Goal: Information Seeking & Learning: Learn about a topic

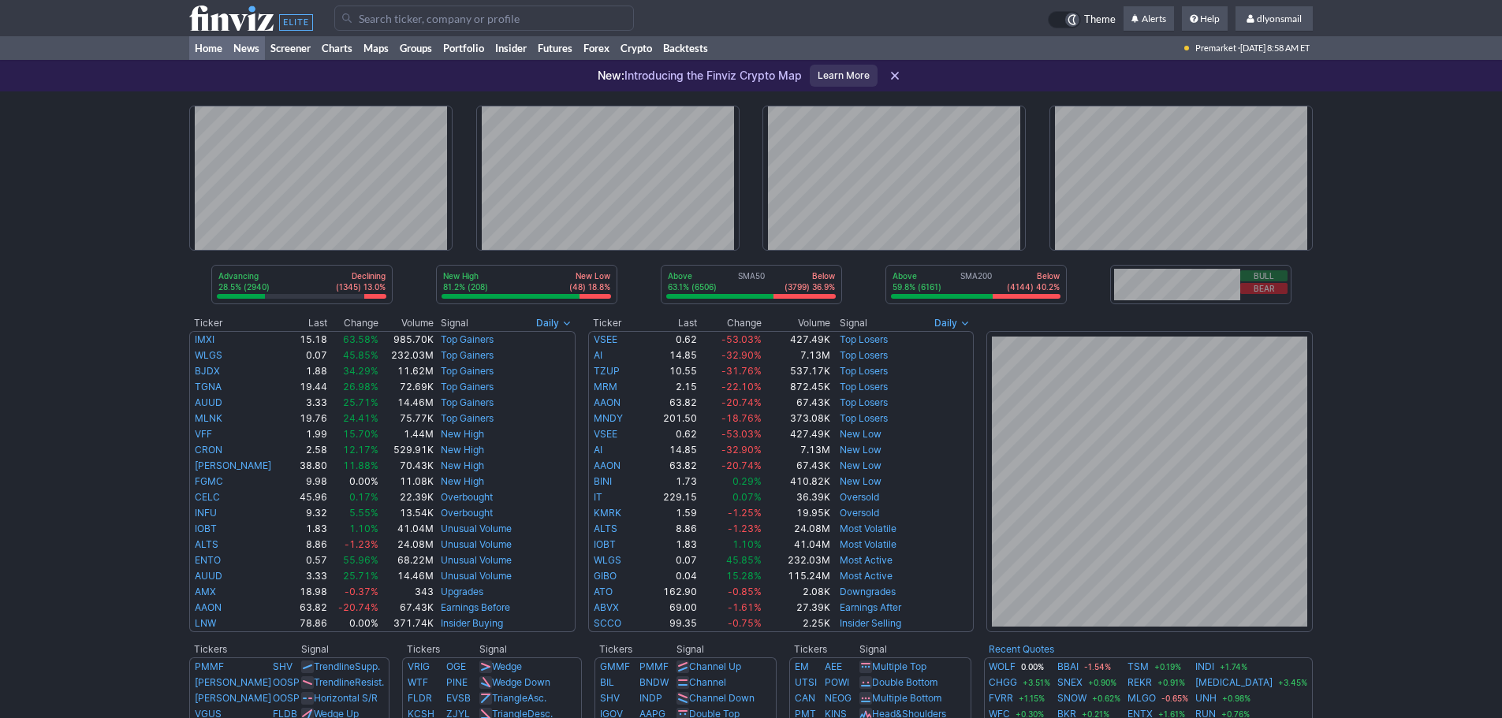
click at [237, 50] on link "News" at bounding box center [246, 48] width 37 height 24
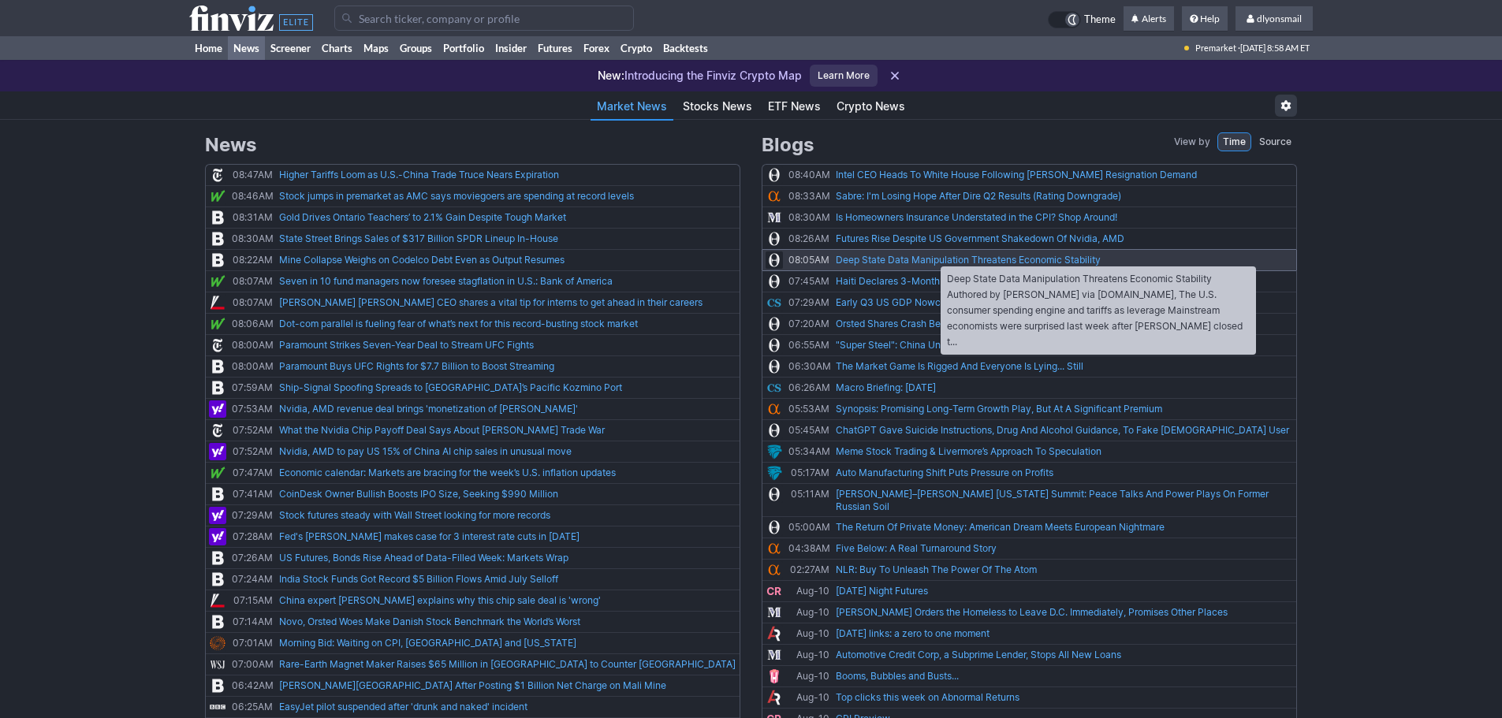
click at [933, 259] on link "Deep State Data Manipulation Threatens Economic Stability" at bounding box center [968, 259] width 265 height 15
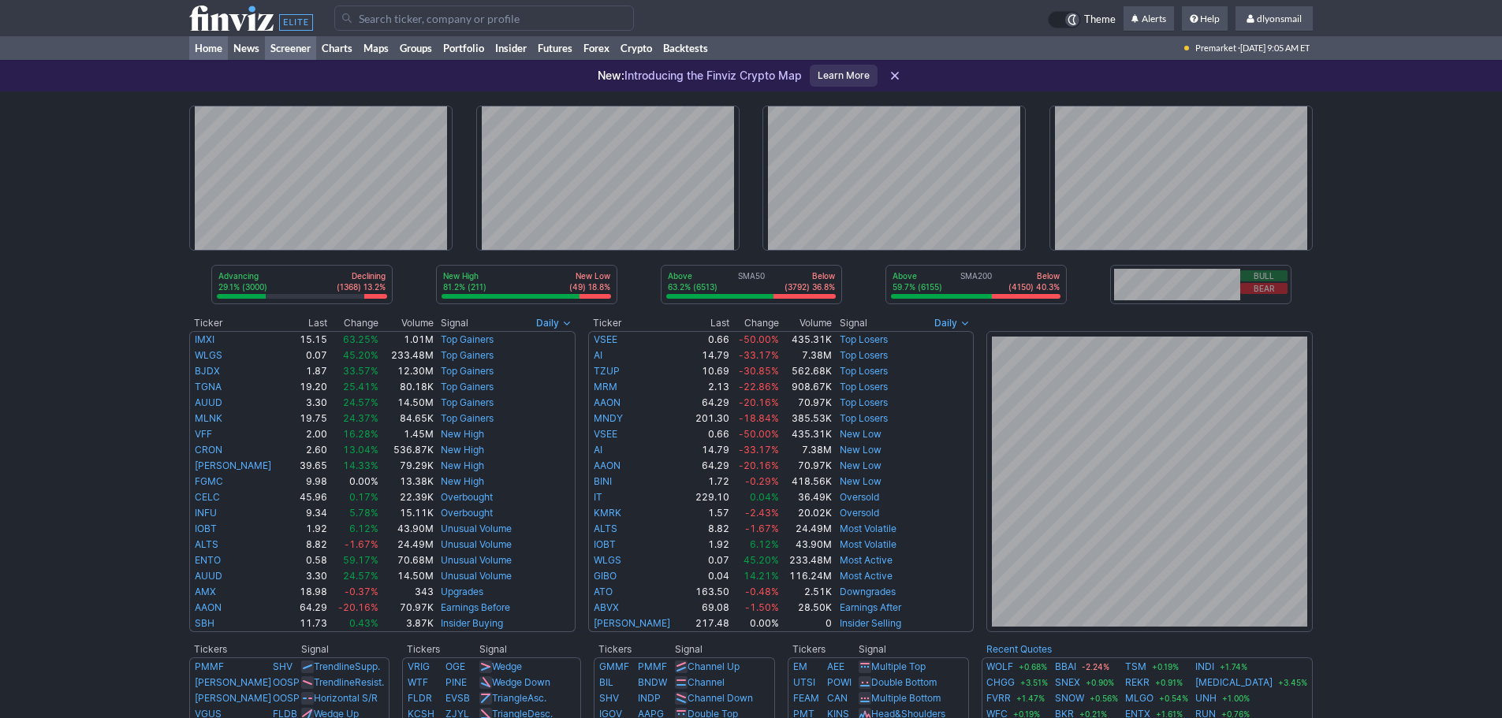
click at [306, 47] on link "Screener" at bounding box center [290, 48] width 51 height 24
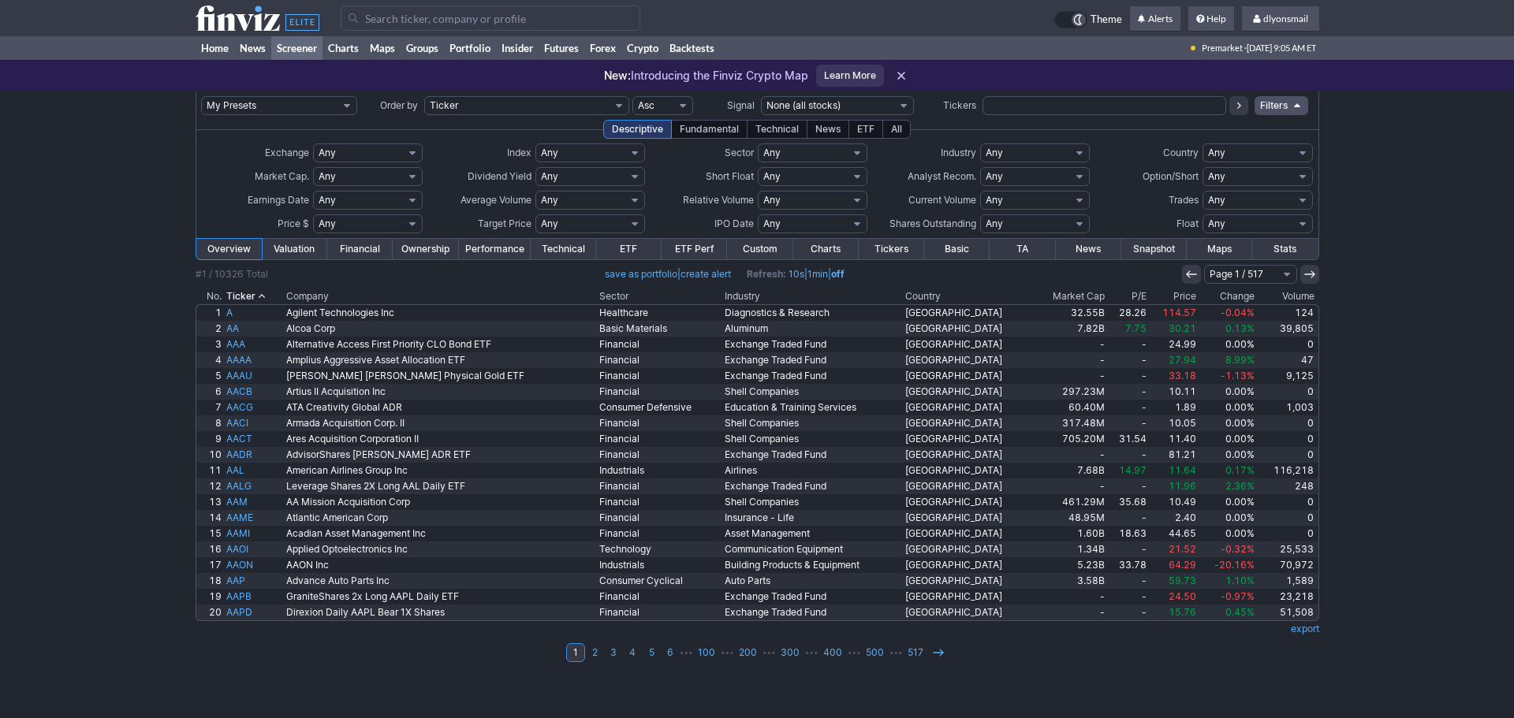
click at [901, 138] on div "All" at bounding box center [896, 129] width 28 height 19
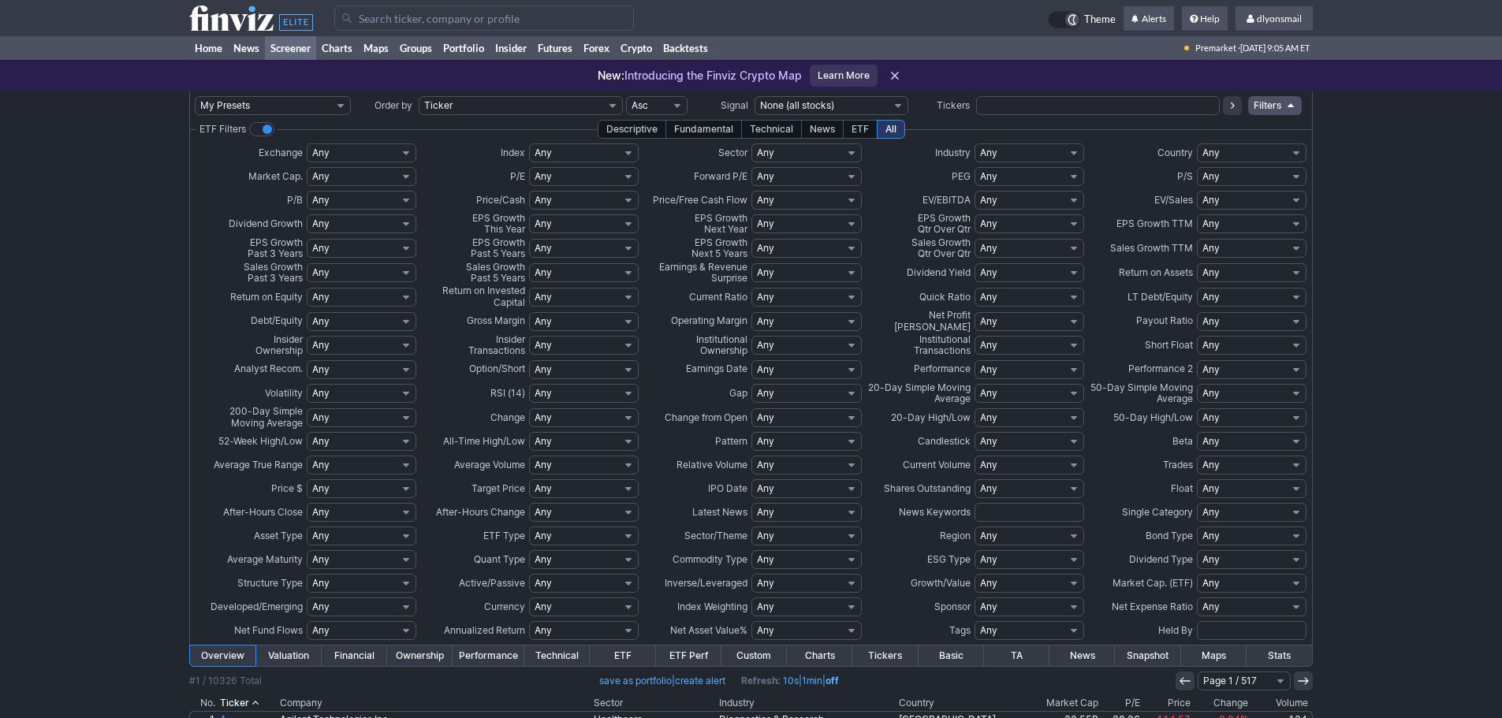
click at [578, 458] on select "Any Under 50K Under 100K Under 500K Under 750K Under 1M Over 50K Over 100K Over…" at bounding box center [584, 465] width 110 height 19
select select "o500"
click at [529, 456] on select "Any Under 50K Under 100K Under 500K Under 750K Under 1M Over 50K Over 100K Over…" at bounding box center [584, 465] width 110 height 19
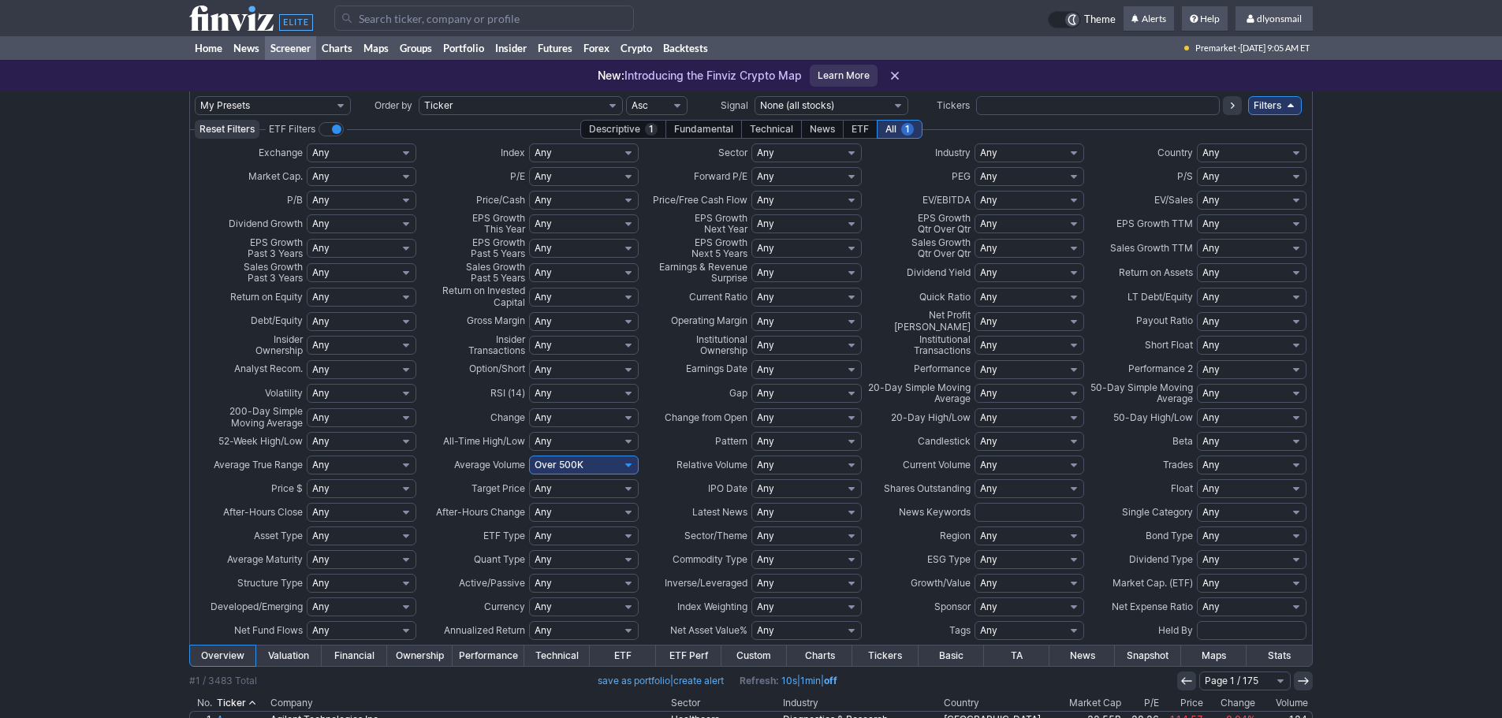
click at [383, 175] on select "Any Mega ($200bln and more) Large ($10bln to $200bln) Mid ($2bln to $10bln) Sma…" at bounding box center [362, 176] width 110 height 19
select select "smallover"
click at [307, 167] on select "Any Mega ($200bln and more) Large ($10bln to $200bln) Mid ($2bln to $10bln) Sma…" at bounding box center [362, 176] width 110 height 19
click at [1214, 171] on select "Any Low (<1) High (>10) Under 1 Under 2 Under 3 Under 4 Under 5 Under 6 Under 7…" at bounding box center [1252, 176] width 110 height 19
click at [1286, 177] on td at bounding box center [1296, 176] width 22 height 19
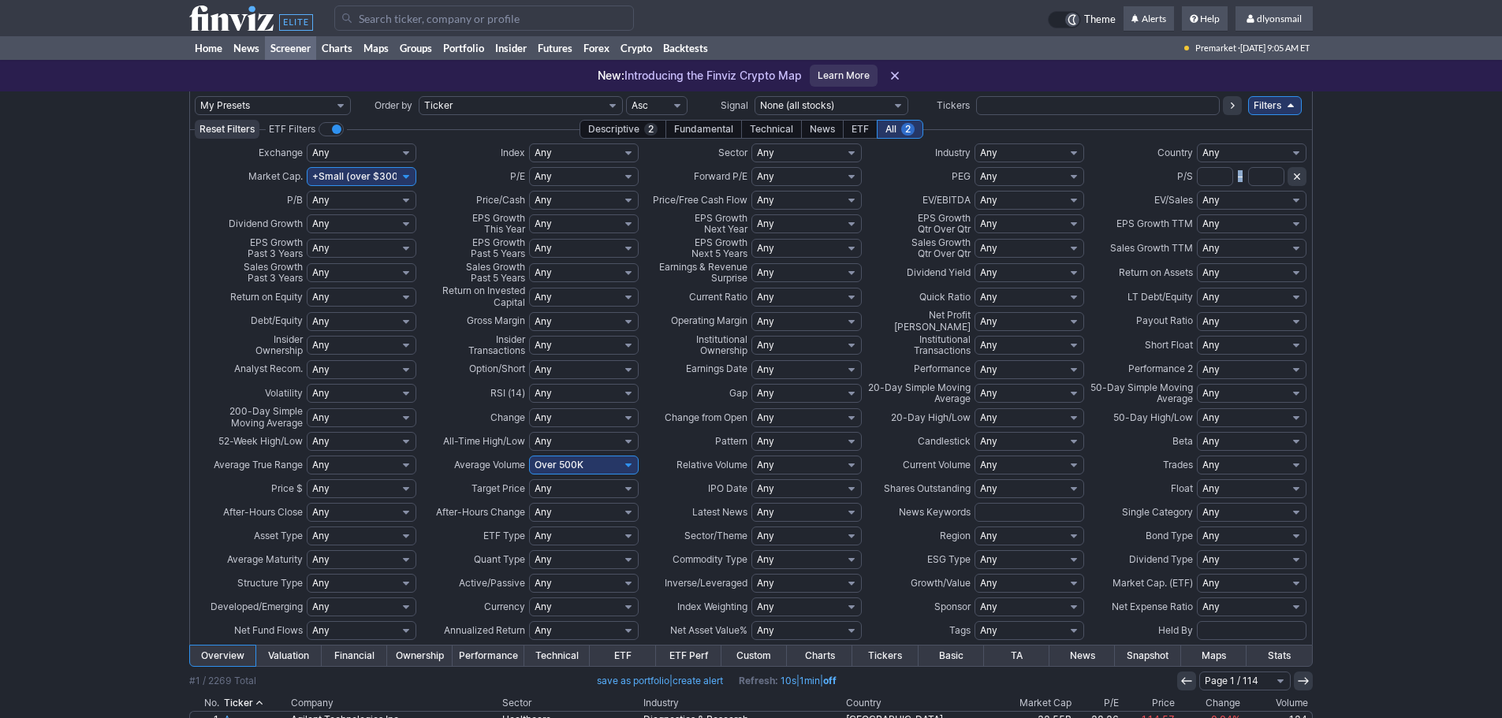
click at [1285, 177] on td at bounding box center [1296, 176] width 22 height 19
click at [1273, 177] on input "text" at bounding box center [1266, 176] width 36 height 19
type input ".8"
click at [1417, 277] on div "My Presets -Save Screen -Edit Screens s: SEZL Screener s: "Priced to Perfection…" at bounding box center [751, 588] width 1502 height 995
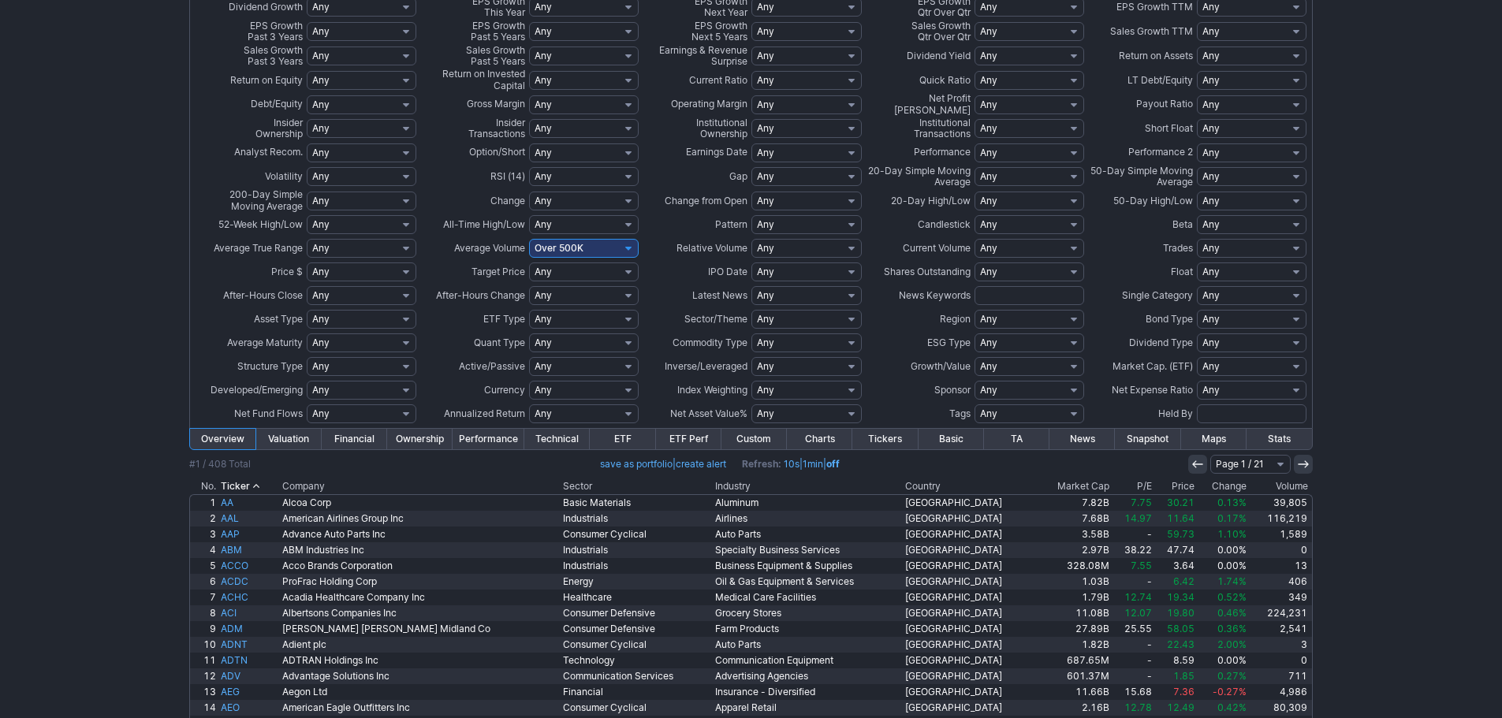
scroll to position [367, 0]
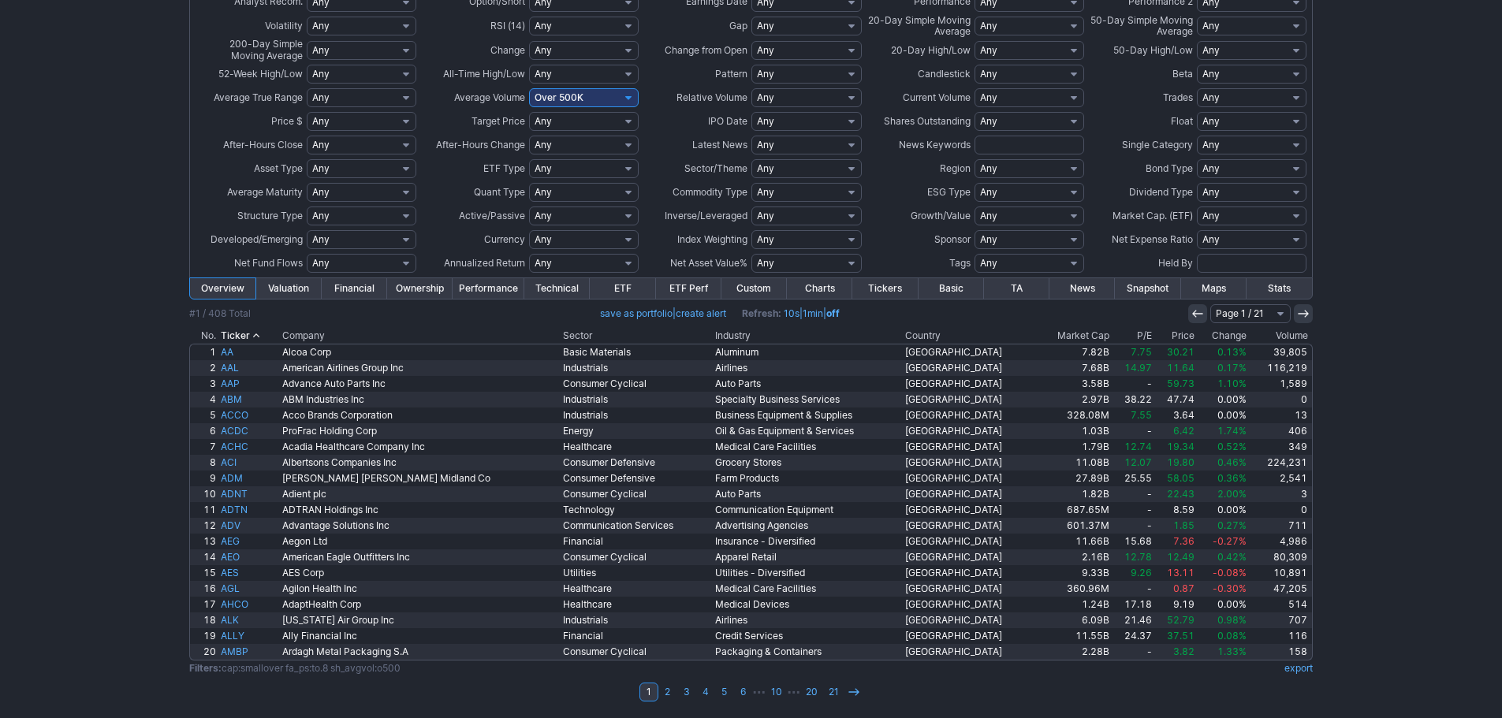
click at [744, 291] on link "Custom" at bounding box center [754, 288] width 65 height 21
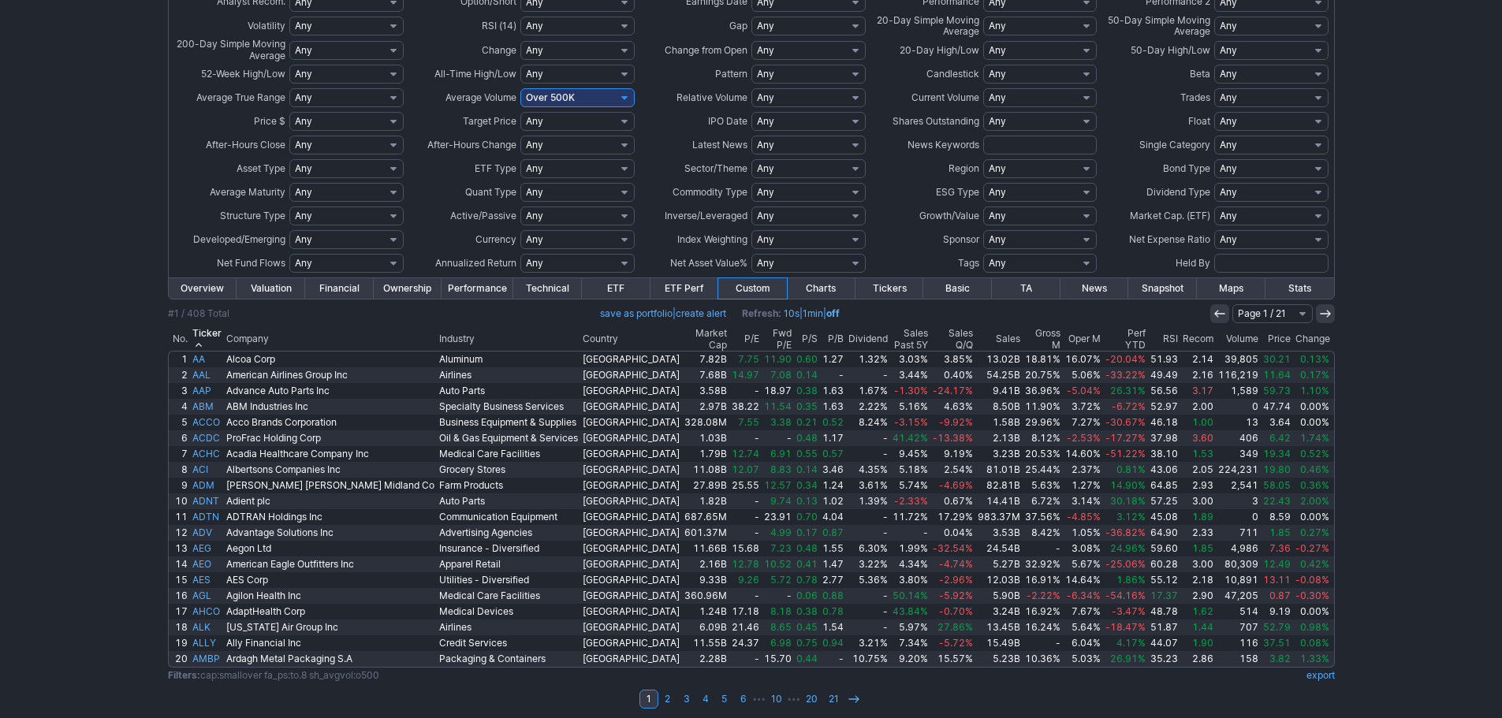
click at [975, 337] on th "Sales" at bounding box center [998, 339] width 47 height 23
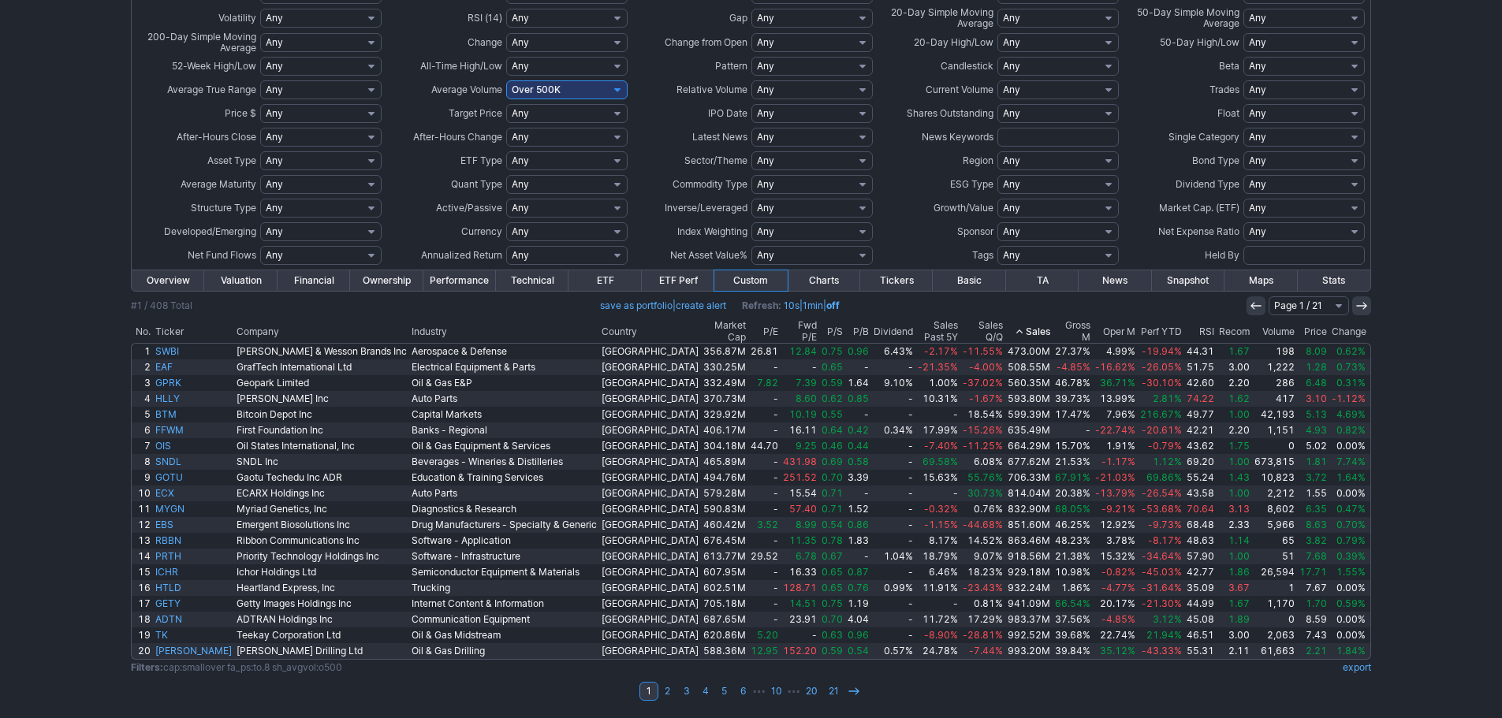
click at [1005, 320] on th "Sales" at bounding box center [1028, 331] width 47 height 23
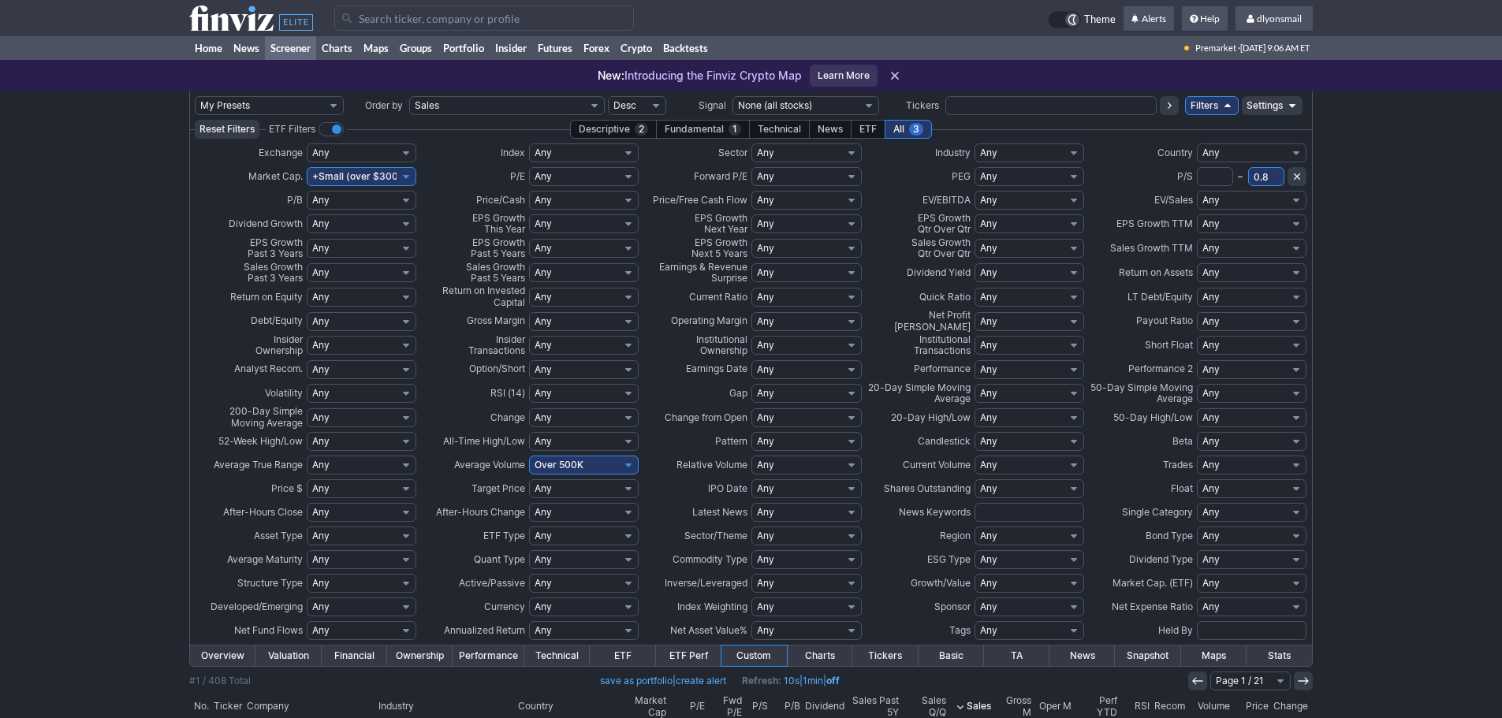
click at [588, 326] on select "Any Positive (>0%) Negative (<0%) High (>50%) Under 90% Under 80% Under 70% Und…" at bounding box center [584, 321] width 110 height 19
select select "o30"
click at [529, 312] on select "Any Positive (>0%) Negative (<0%) High (>50%) Under 90% Under 80% Under 70% Und…" at bounding box center [584, 321] width 110 height 19
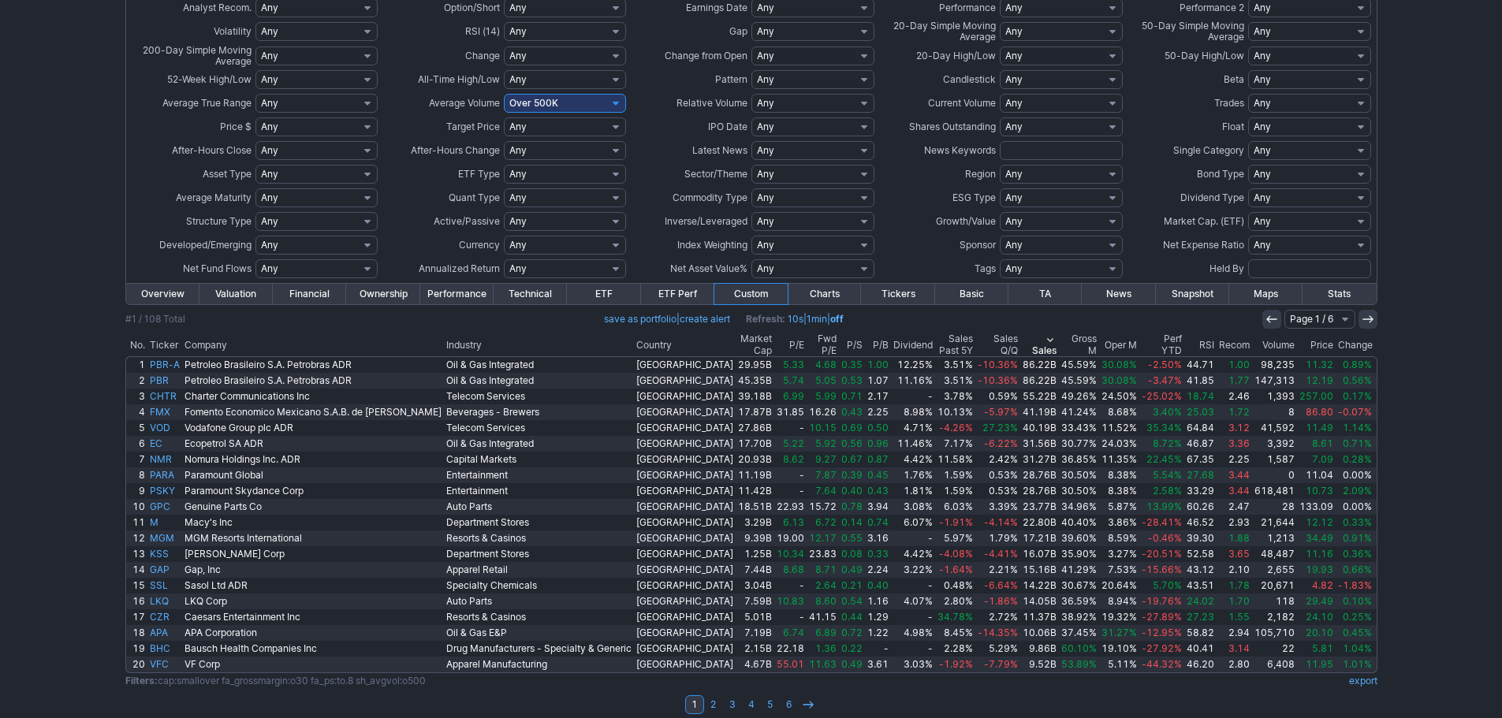
scroll to position [375, 0]
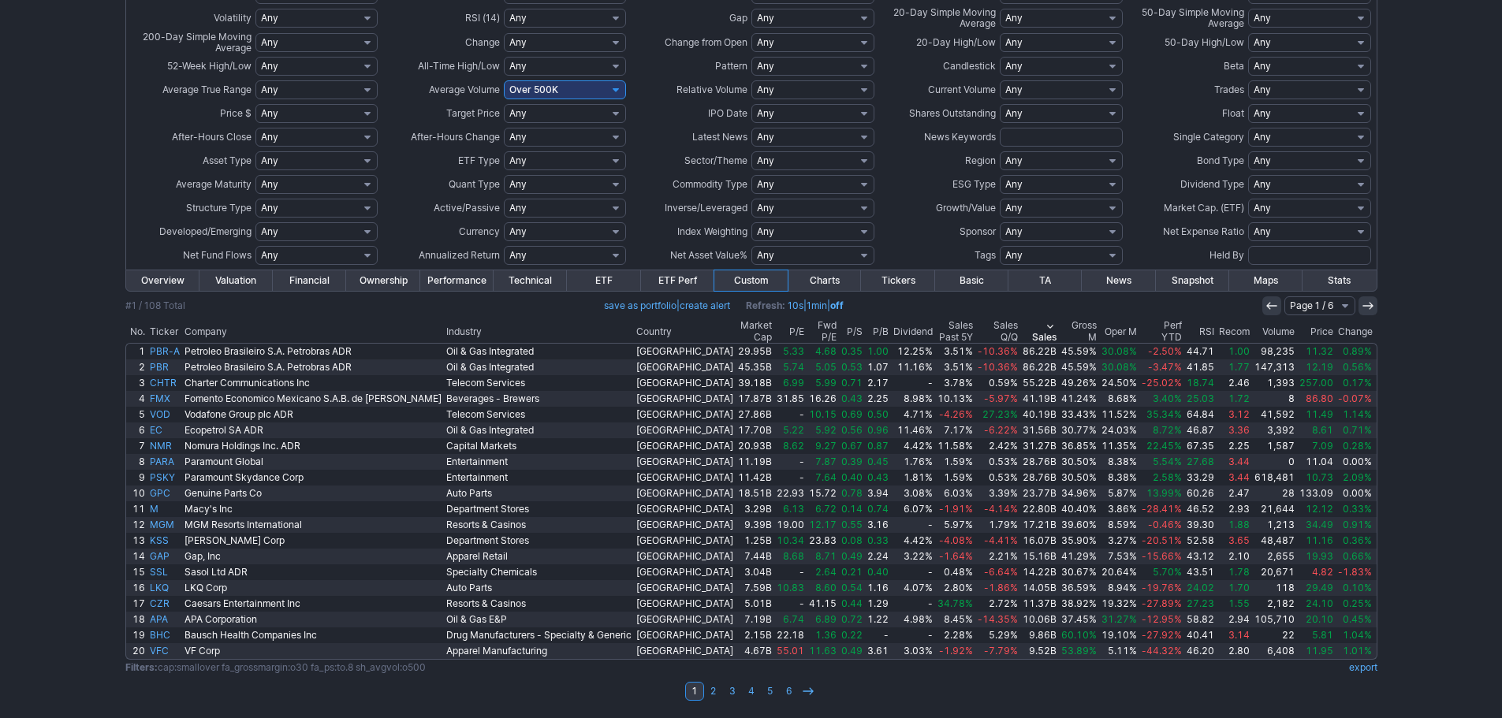
click at [447, 330] on th "Industry" at bounding box center [539, 331] width 190 height 23
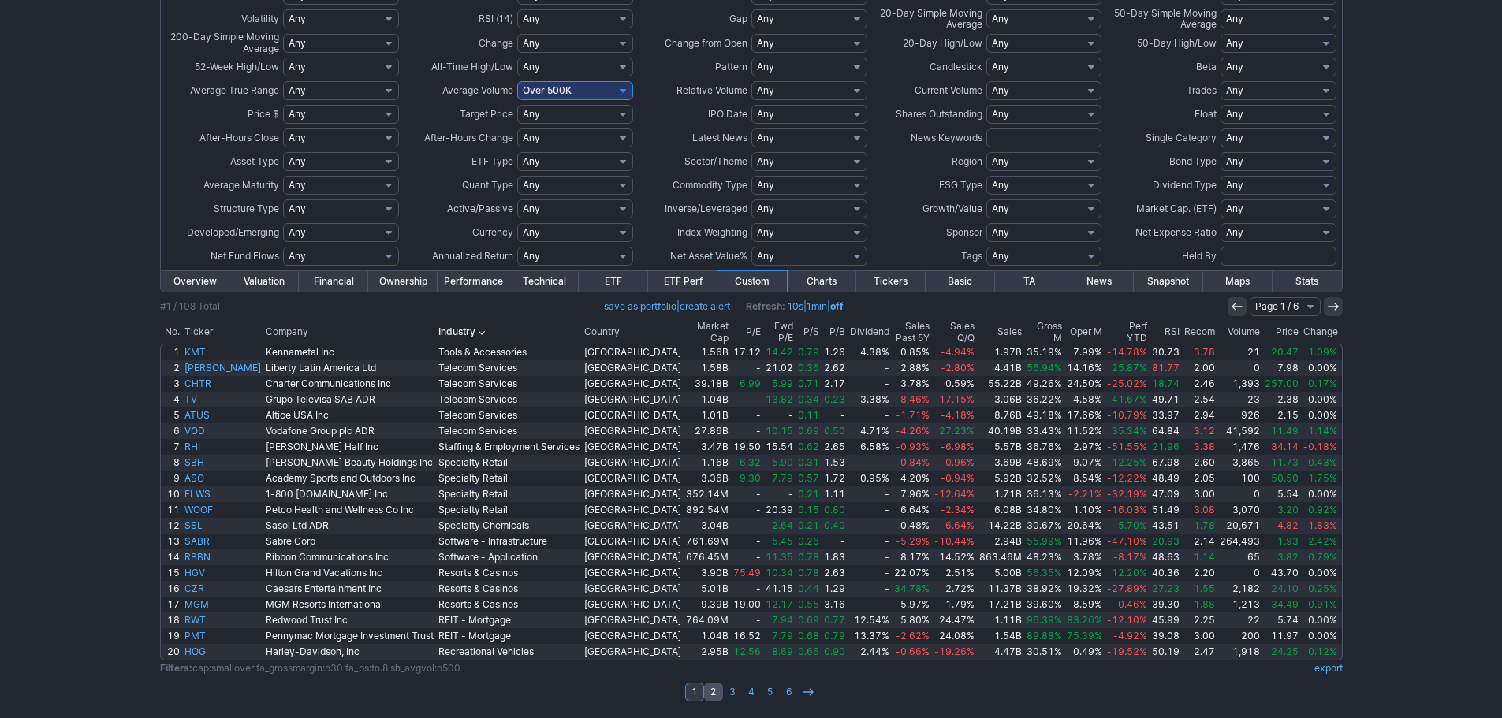
click at [714, 688] on link "2" at bounding box center [713, 692] width 19 height 19
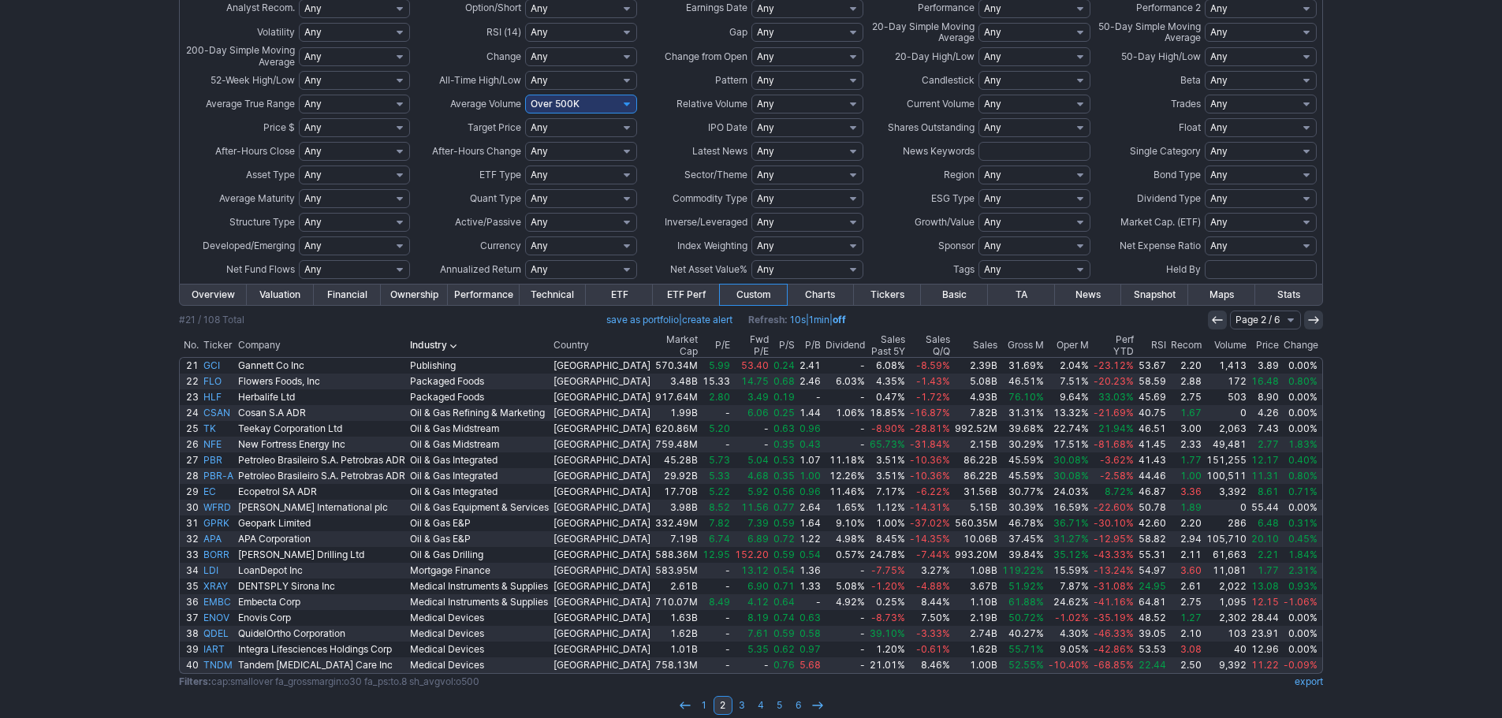
scroll to position [375, 0]
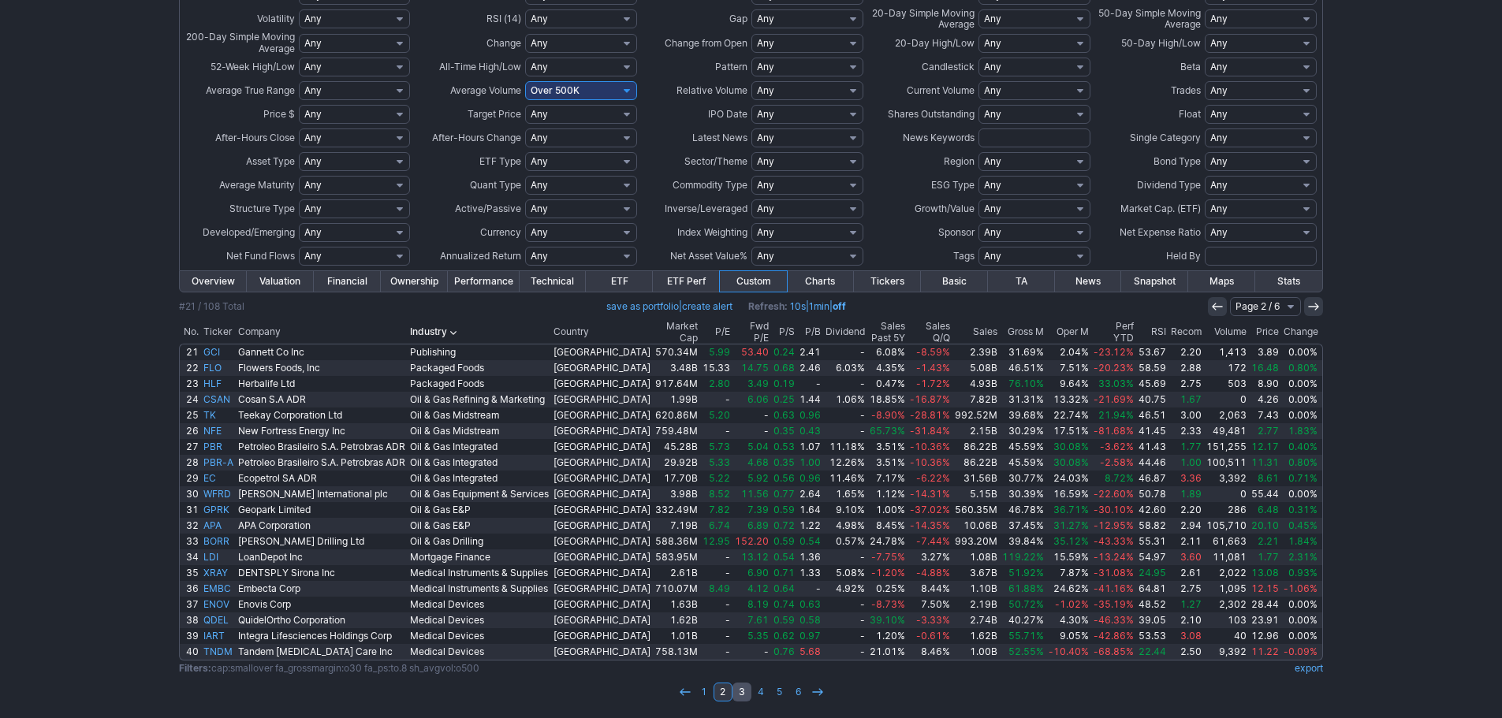
click at [737, 698] on link "3" at bounding box center [742, 692] width 19 height 19
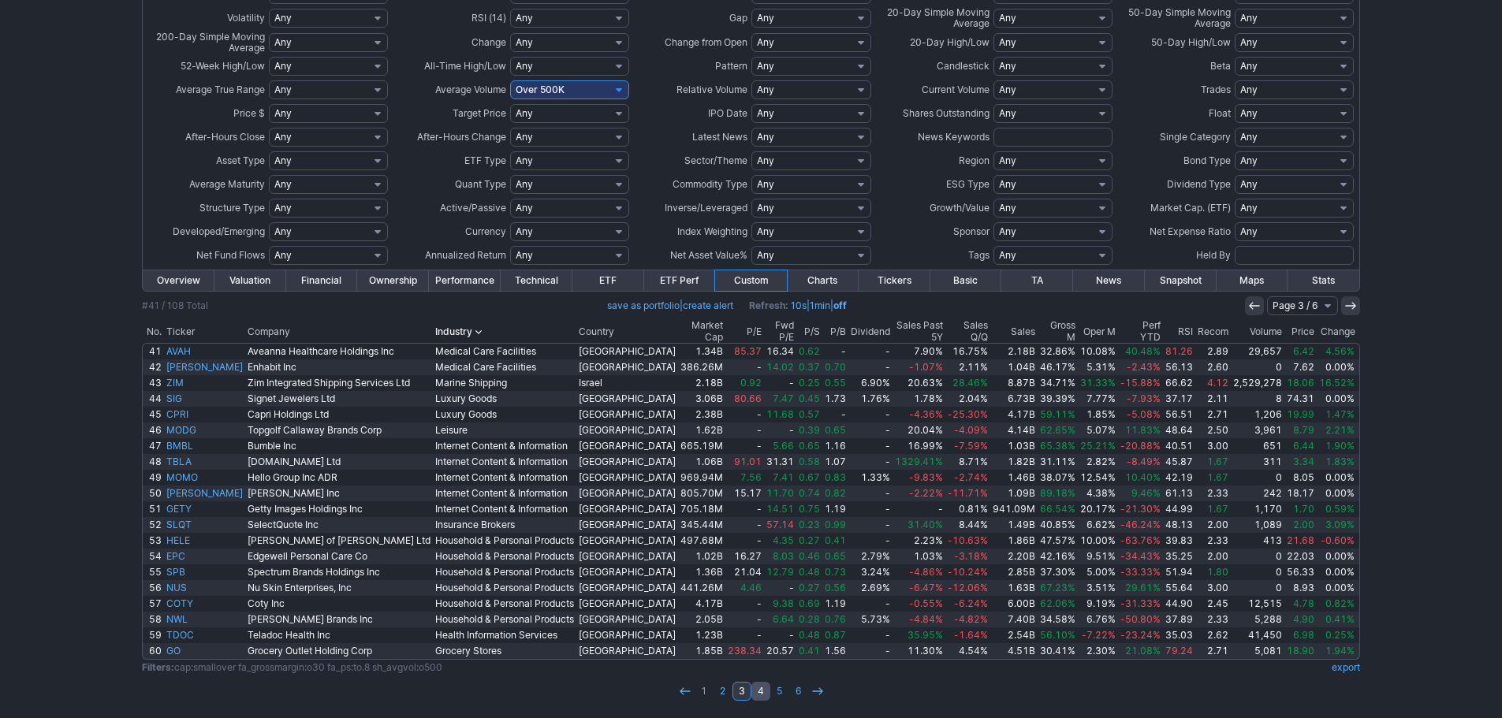
click at [759, 688] on link "4" at bounding box center [761, 691] width 19 height 19
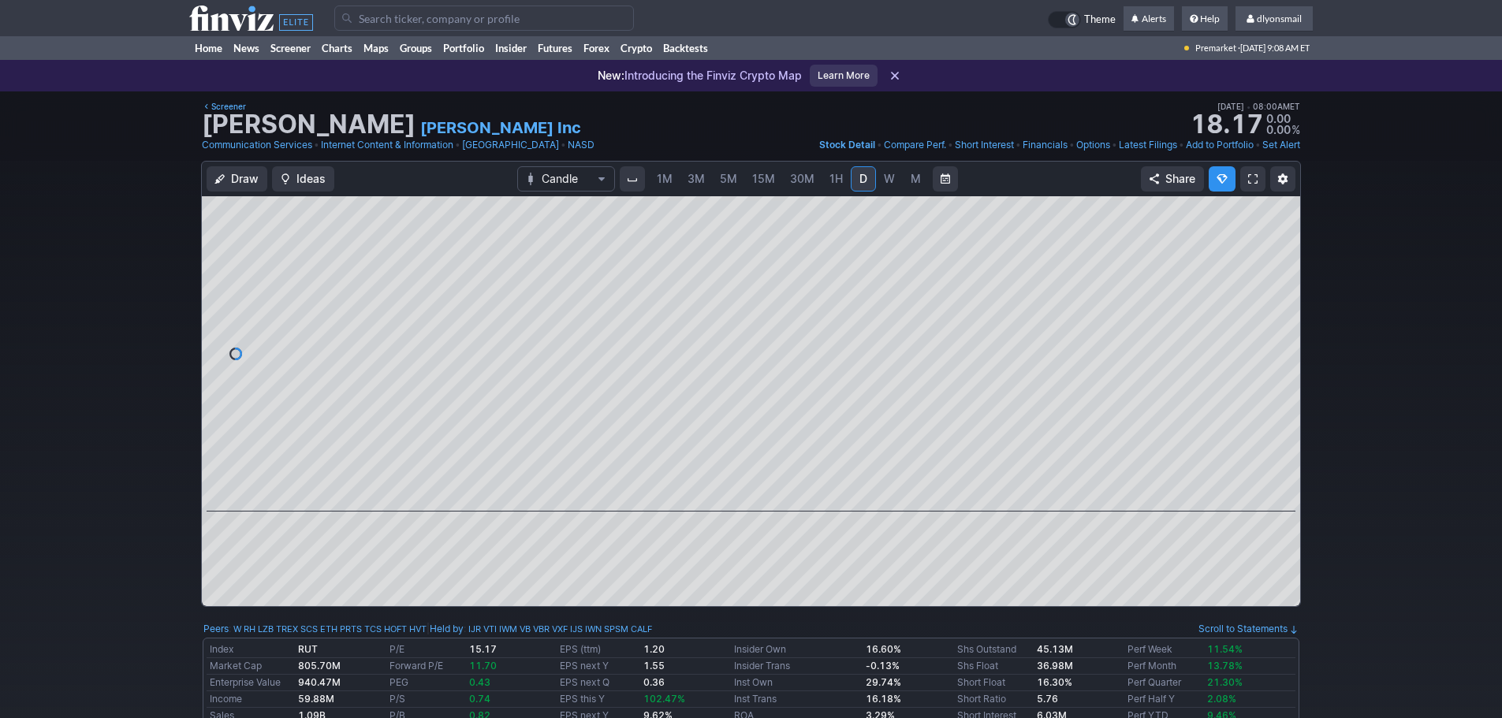
click at [920, 166] on link "M" at bounding box center [915, 178] width 25 height 25
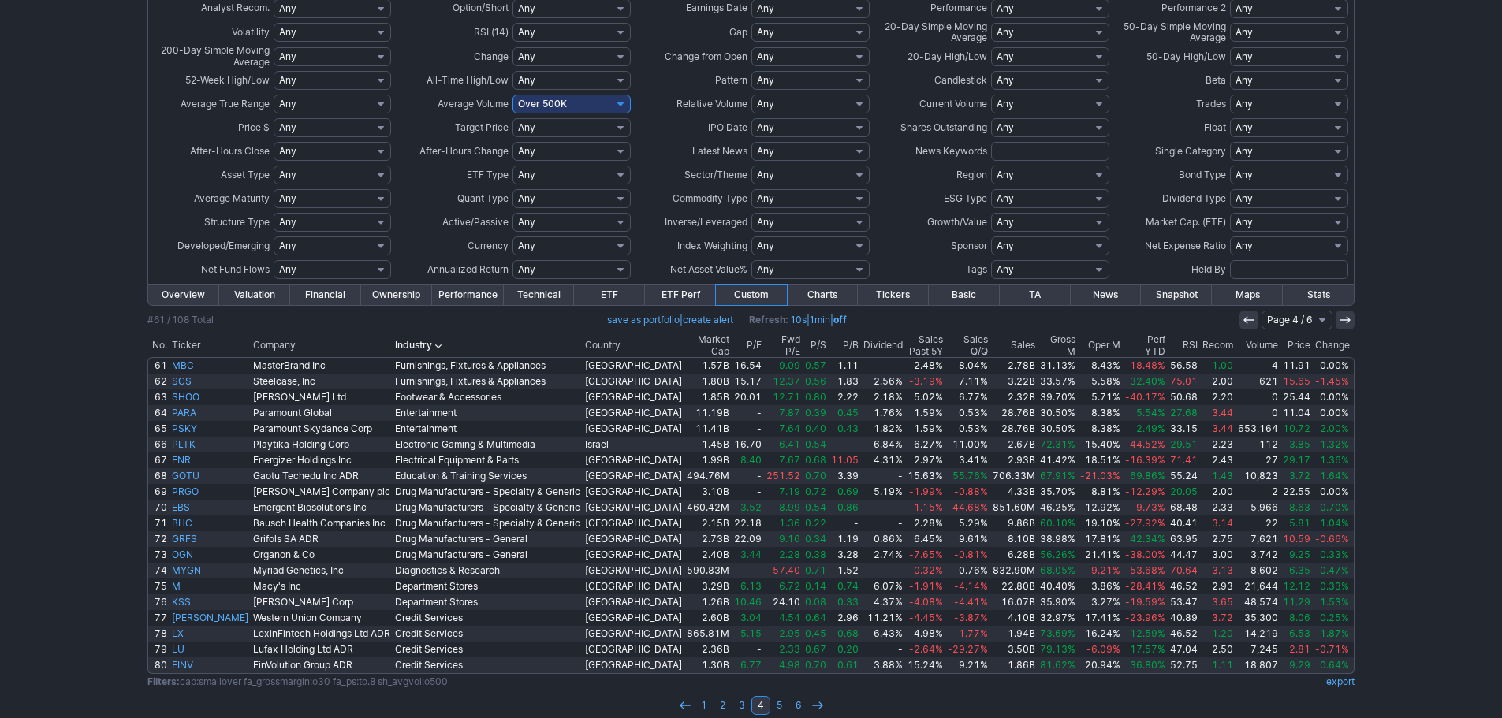
scroll to position [375, 0]
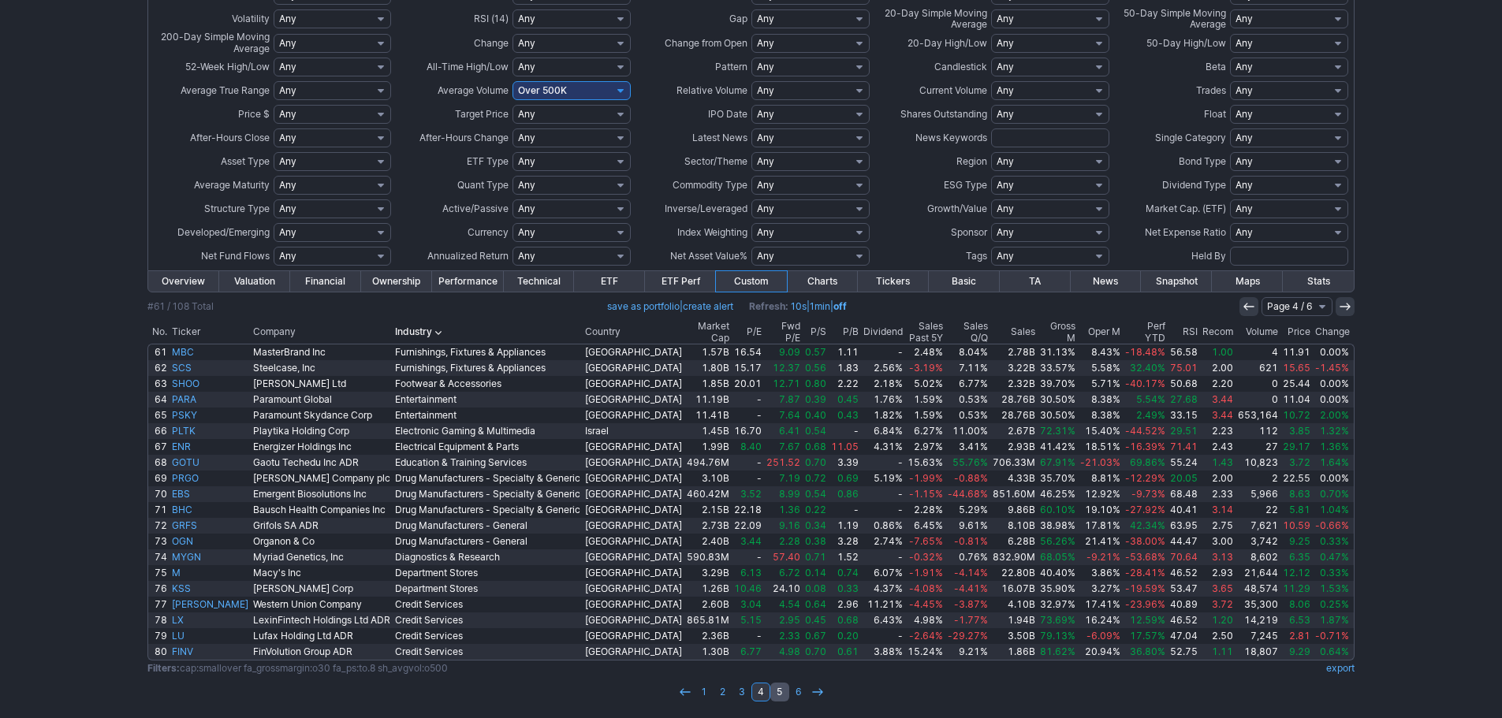
click at [777, 695] on link "5" at bounding box center [779, 692] width 19 height 19
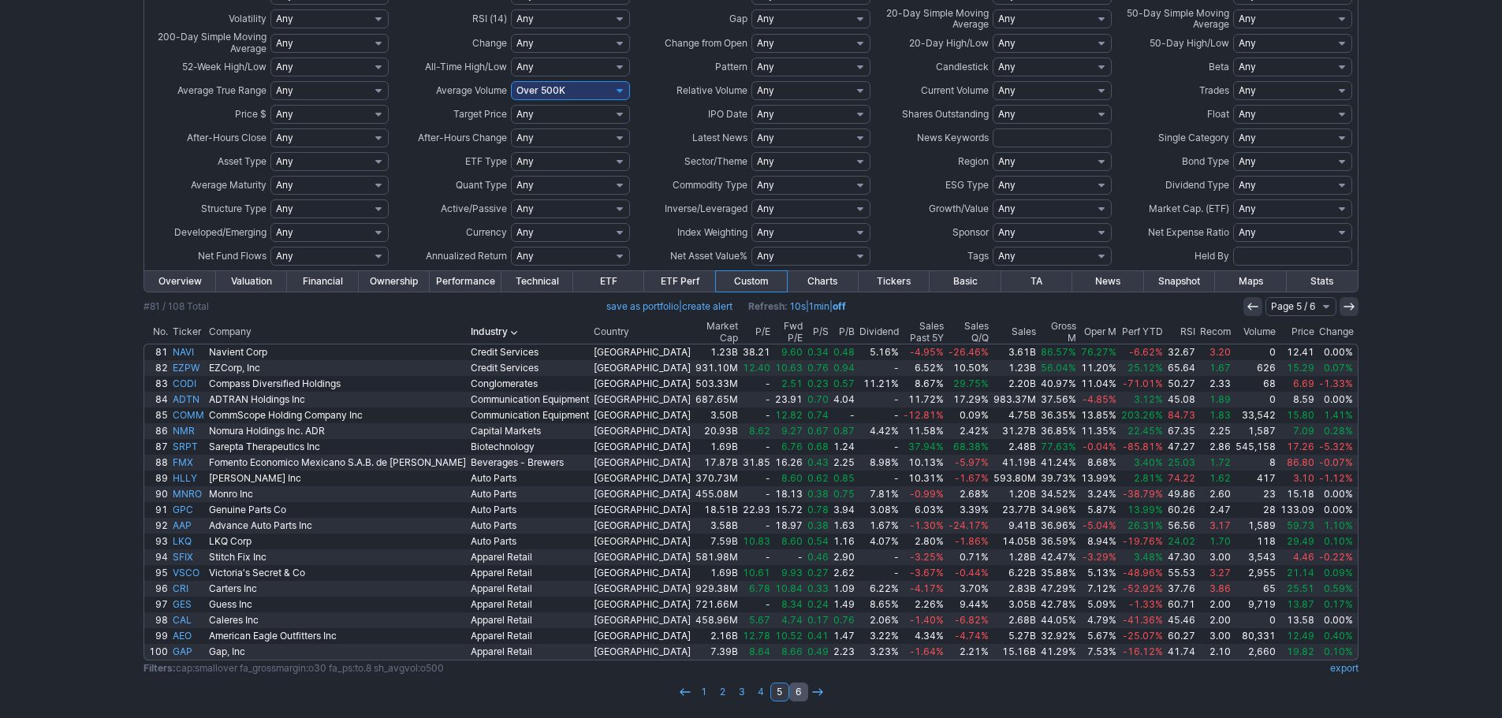
click at [794, 692] on link "6" at bounding box center [798, 692] width 19 height 19
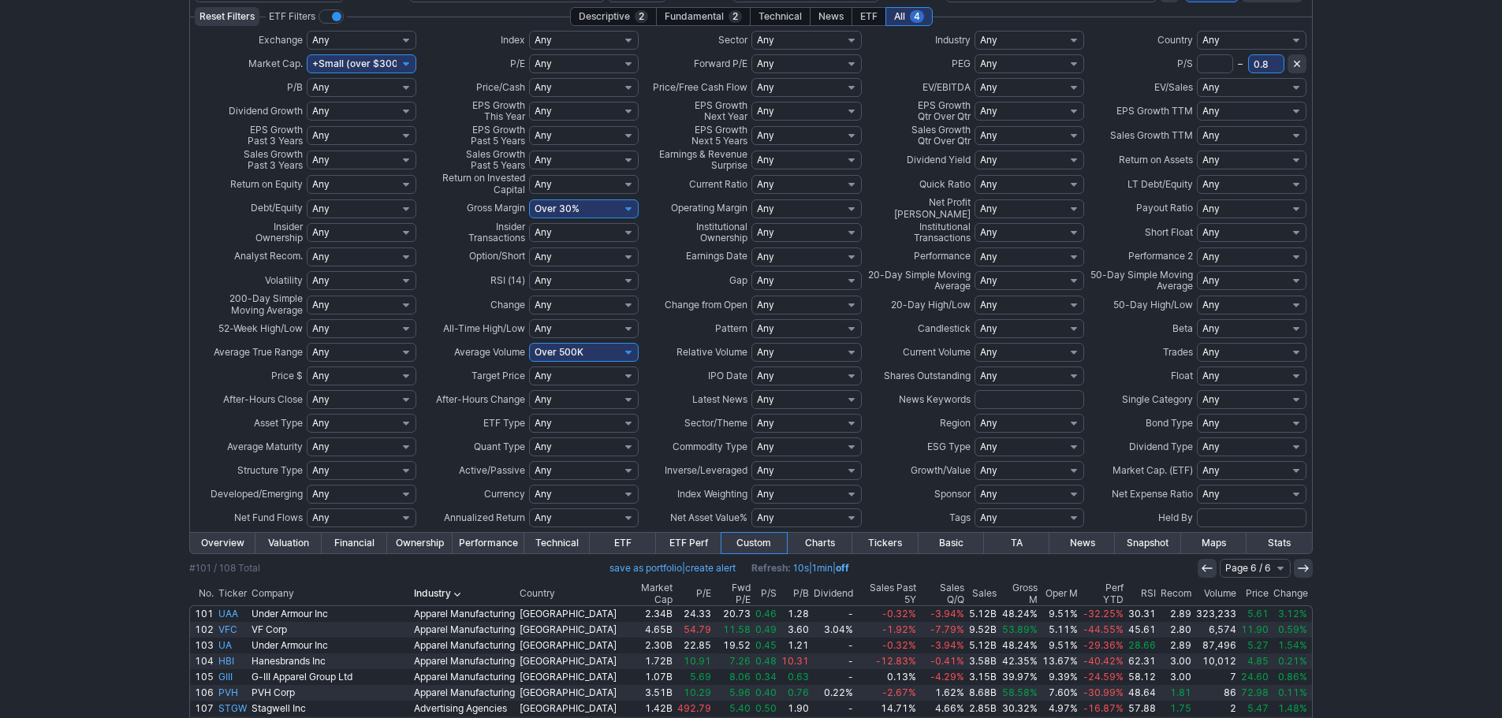
scroll to position [178, 0]
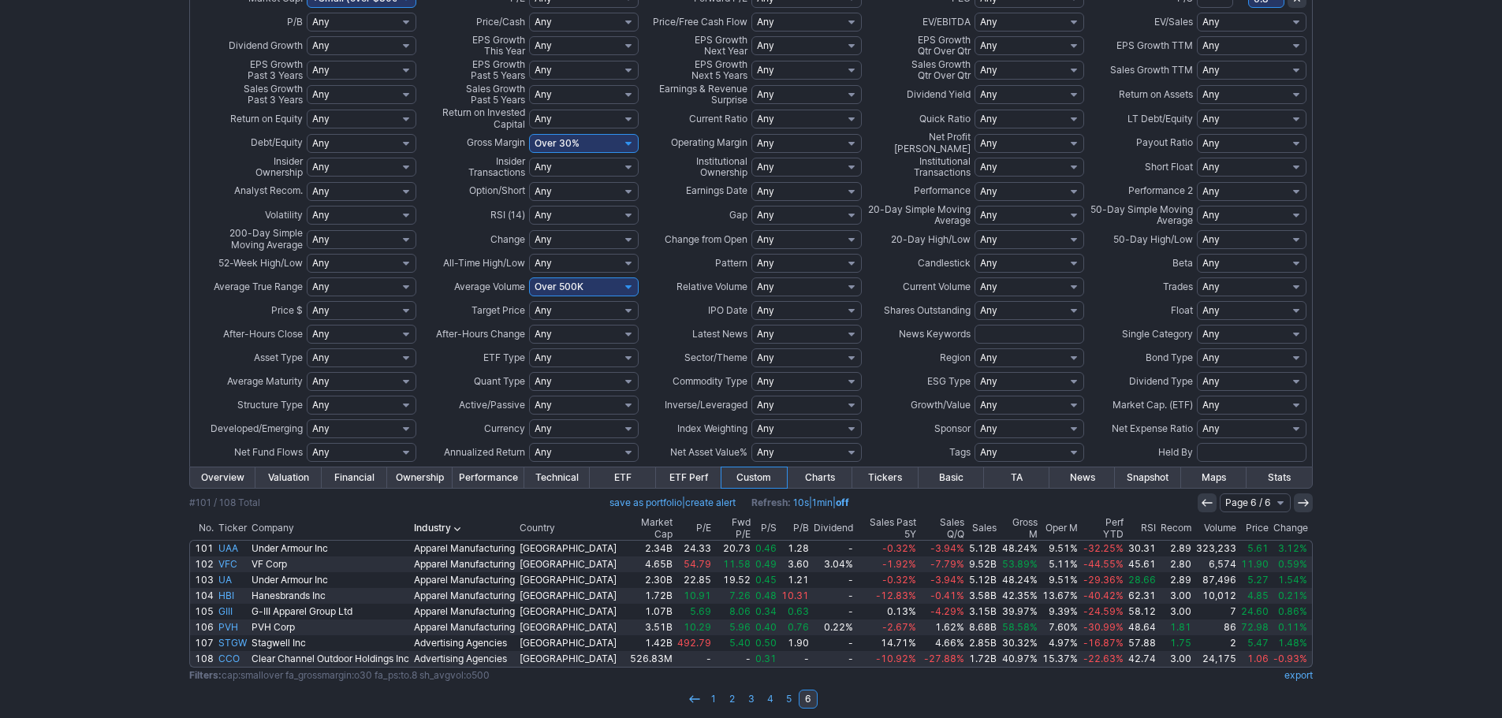
click at [1144, 517] on th "RSI" at bounding box center [1142, 528] width 32 height 23
